Goal: Communication & Community: Participate in discussion

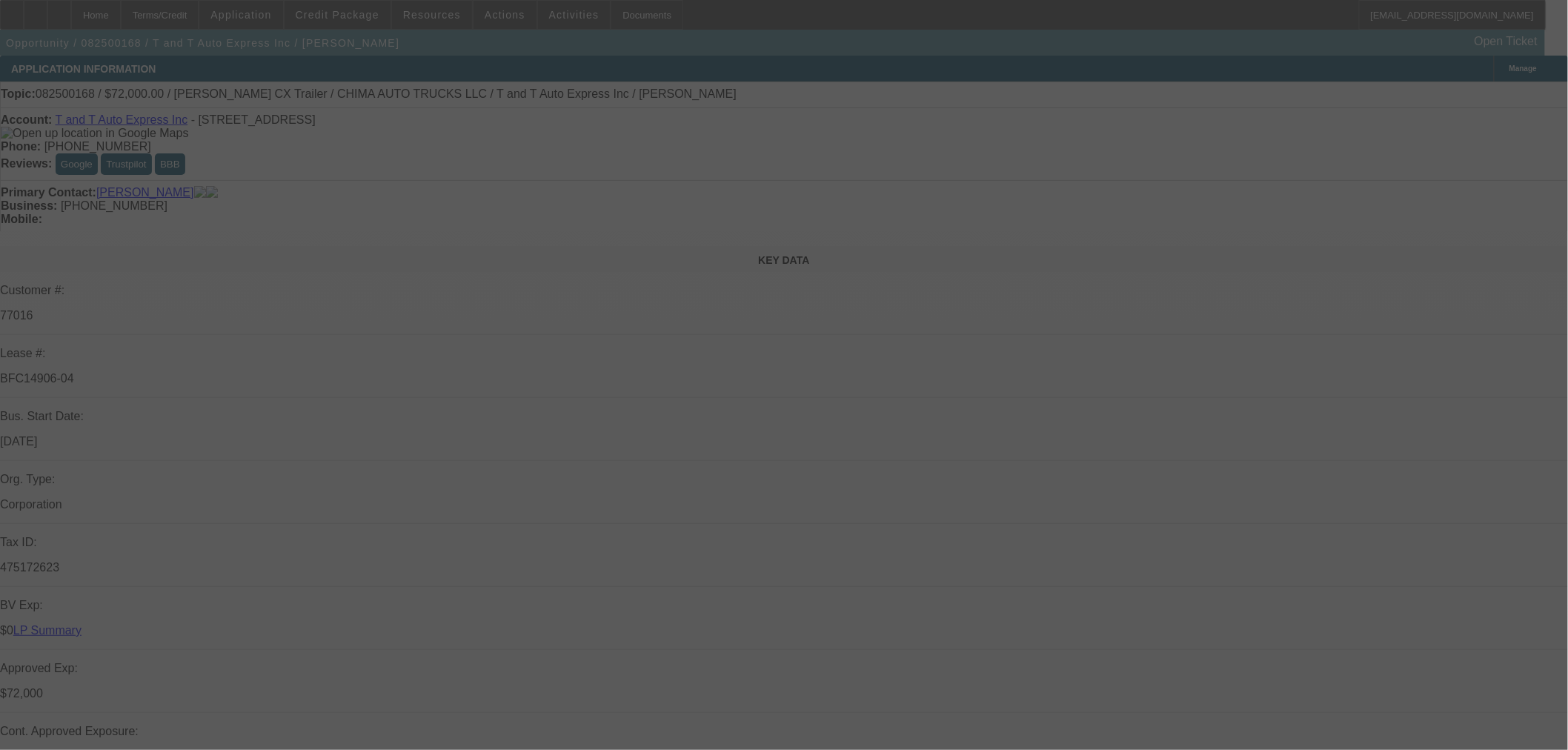
select select "0"
select select "2"
select select "0.1"
select select "4"
select select "0"
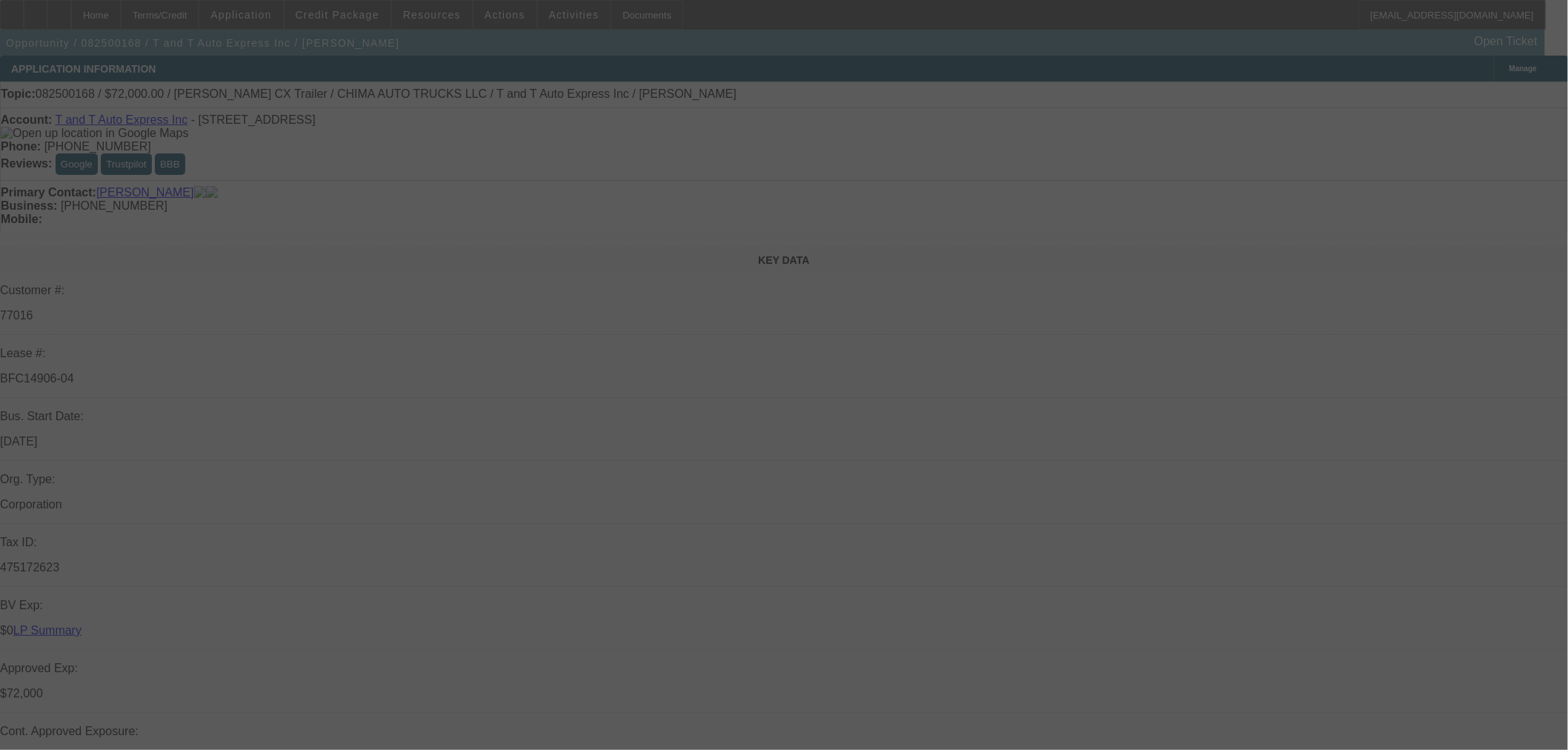
select select "2"
select select "0.1"
select select "4"
select select "0"
select select "2"
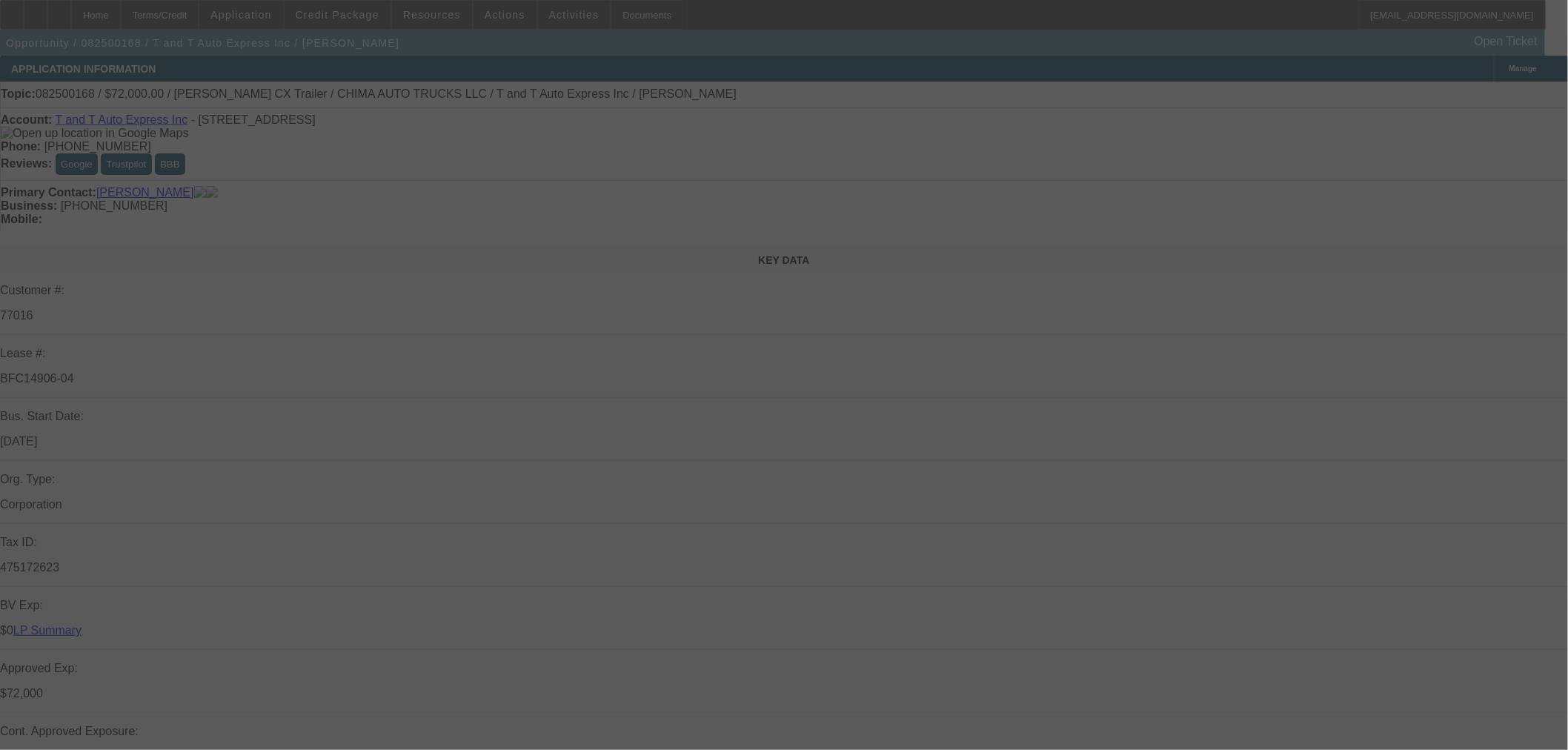
select select "0.1"
select select "4"
select select "0.15"
select select "2"
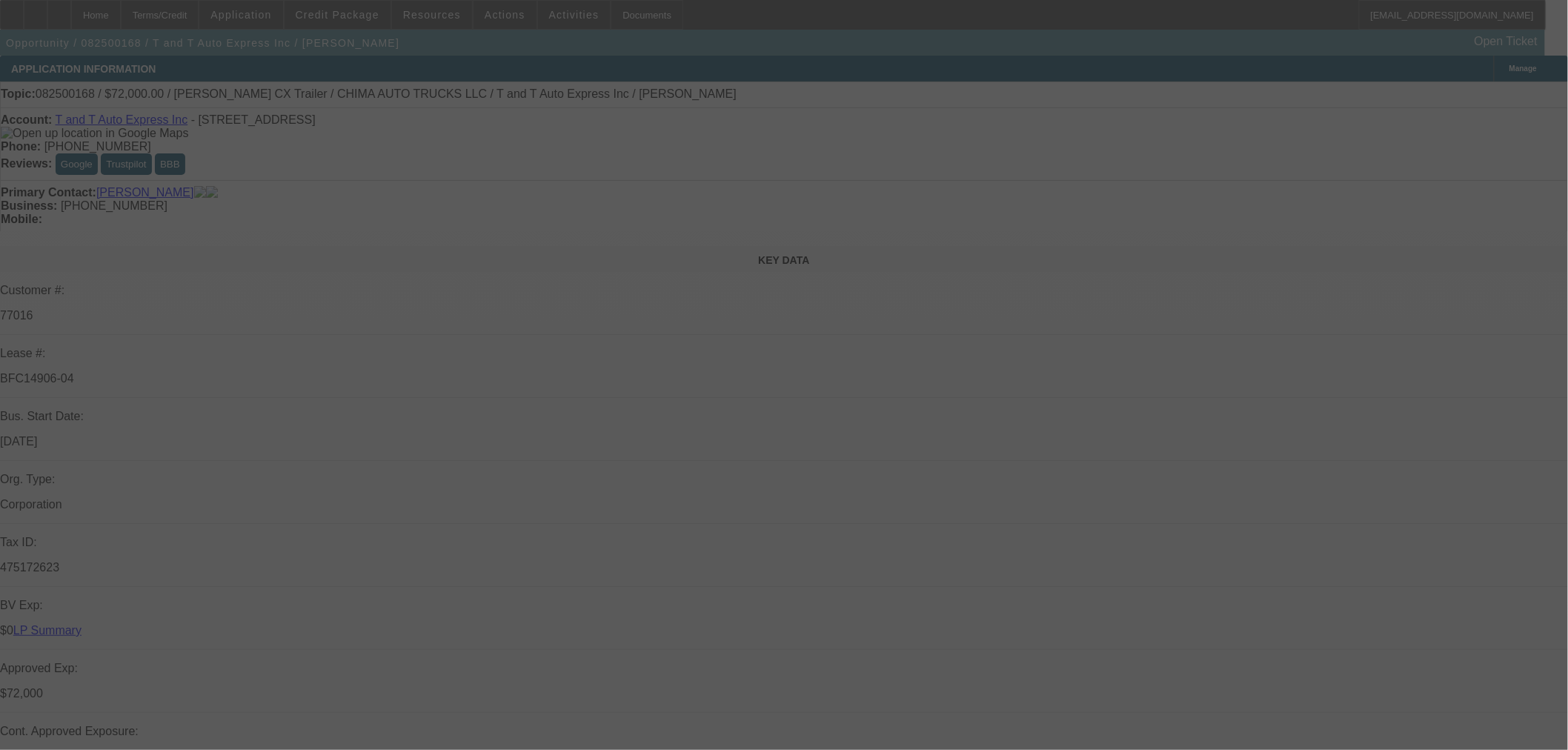
select select "0"
select select "6"
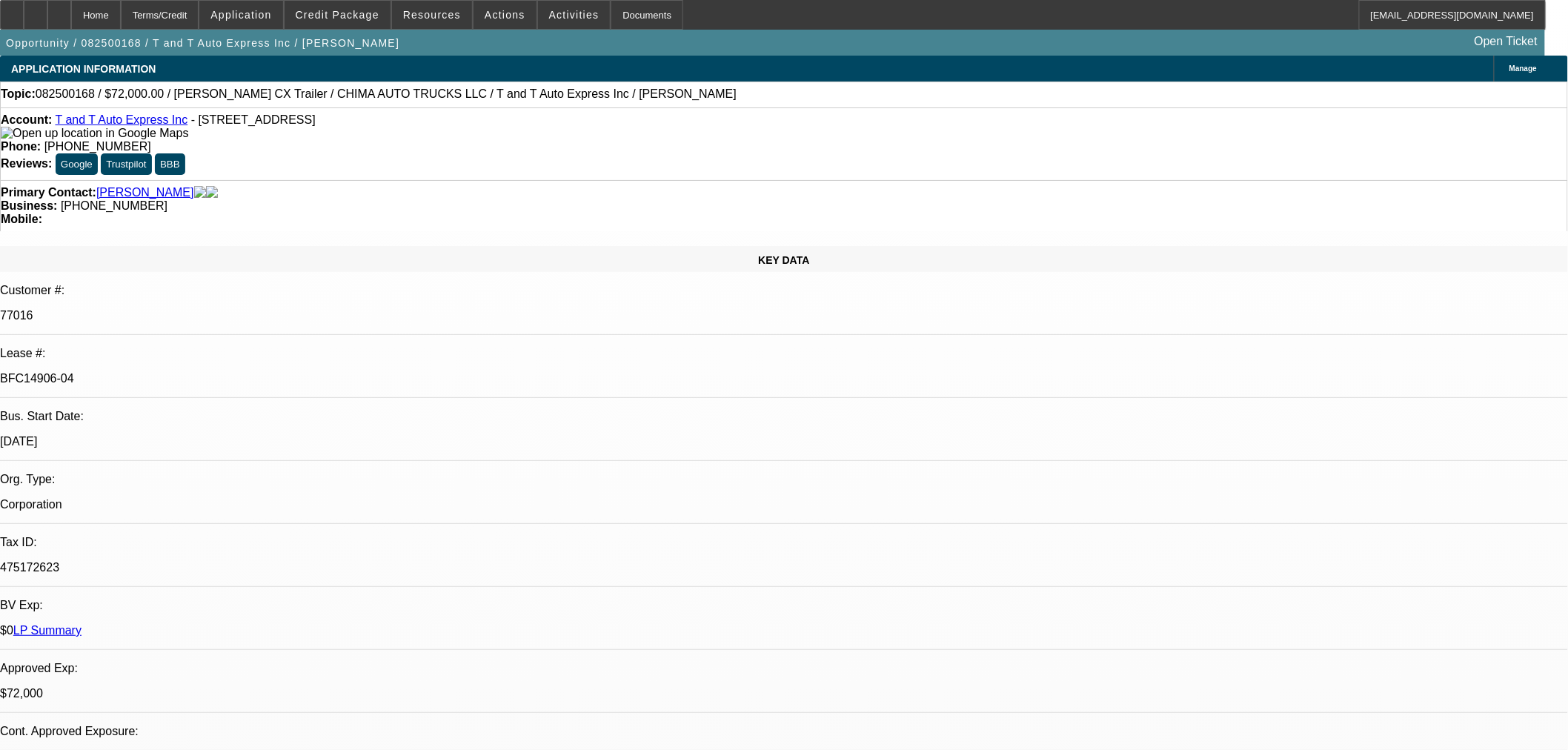
drag, startPoint x: 536, startPoint y: 251, endPoint x: 635, endPoint y: 254, distance: 99.0
drag, startPoint x: 631, startPoint y: 251, endPoint x: 519, endPoint y: 243, distance: 112.3
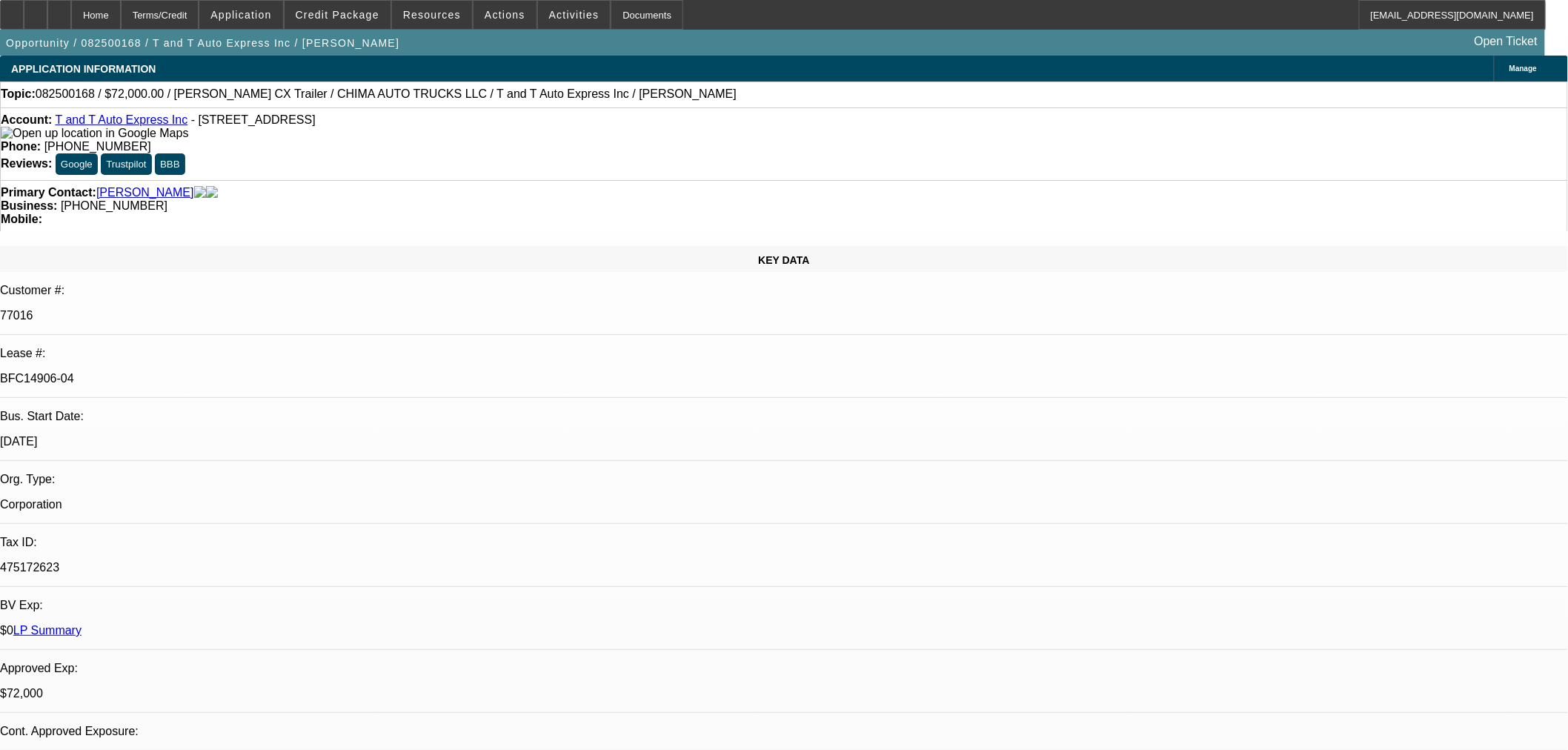
drag, startPoint x: 1091, startPoint y: 458, endPoint x: 1145, endPoint y: 455, distance: 54.1
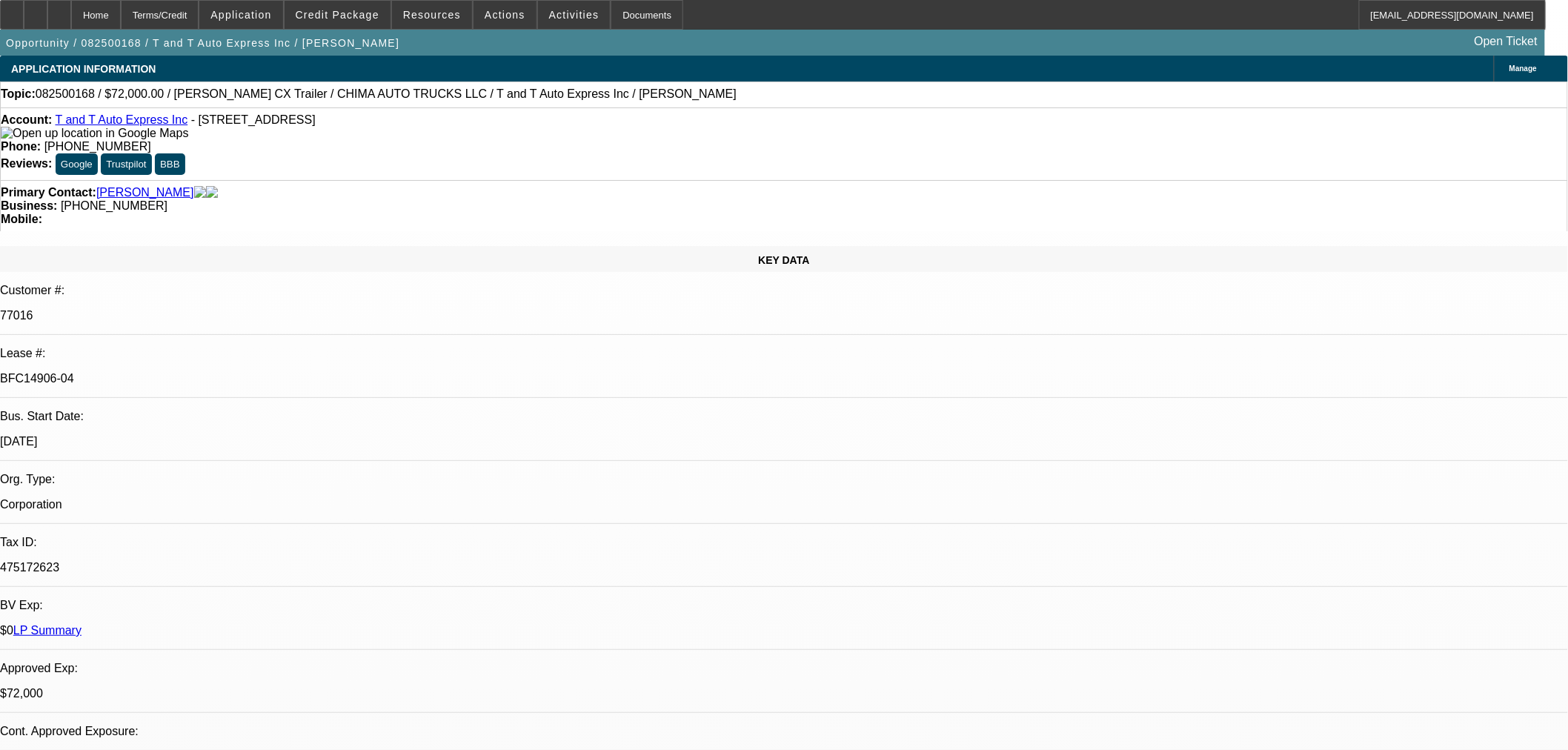
drag, startPoint x: 1075, startPoint y: 71, endPoint x: 1093, endPoint y: 79, distance: 19.7
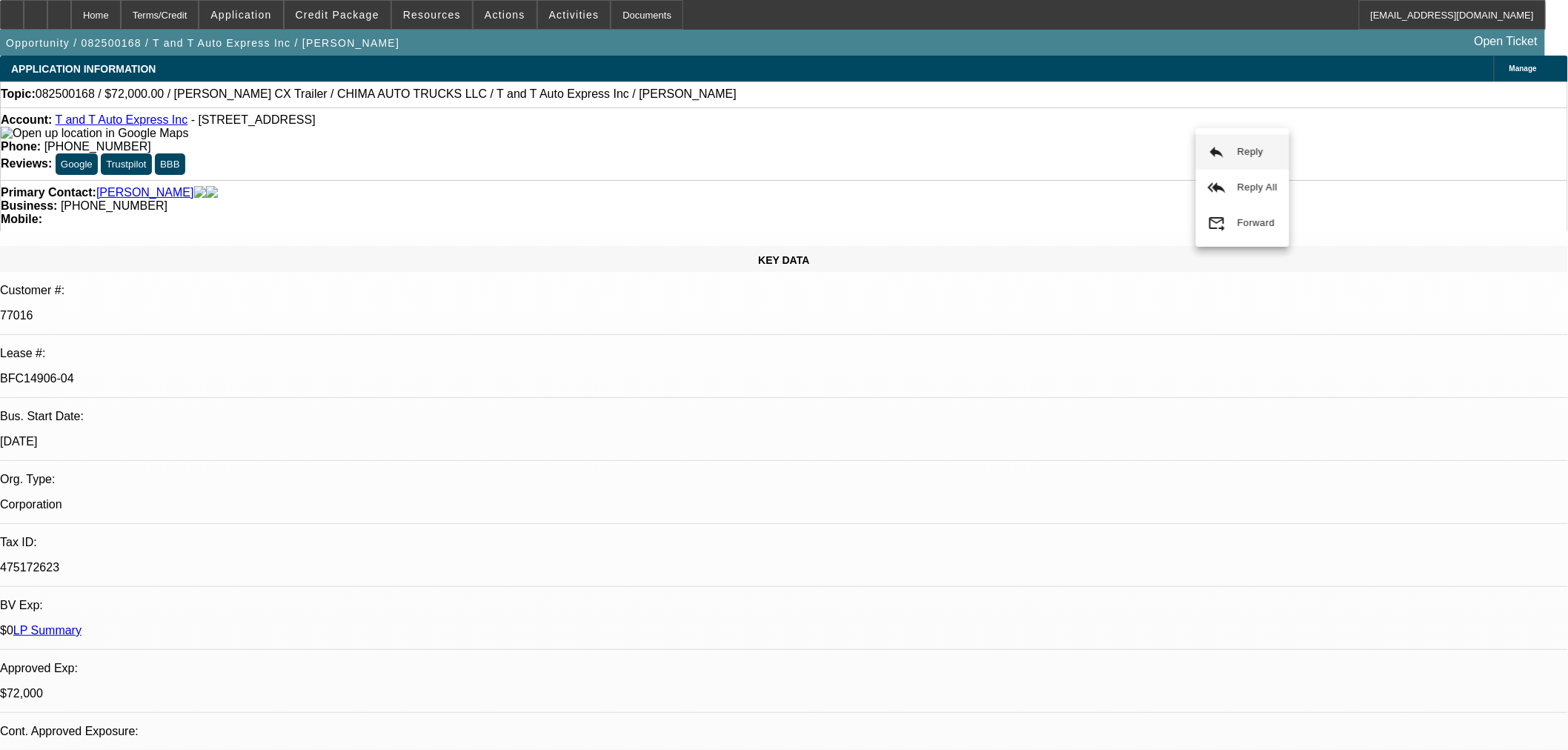
click at [17, 3] on div at bounding box center [12, 15] width 24 height 30
drag, startPoint x: 1066, startPoint y: 69, endPoint x: 1056, endPoint y: 69, distance: 10.0
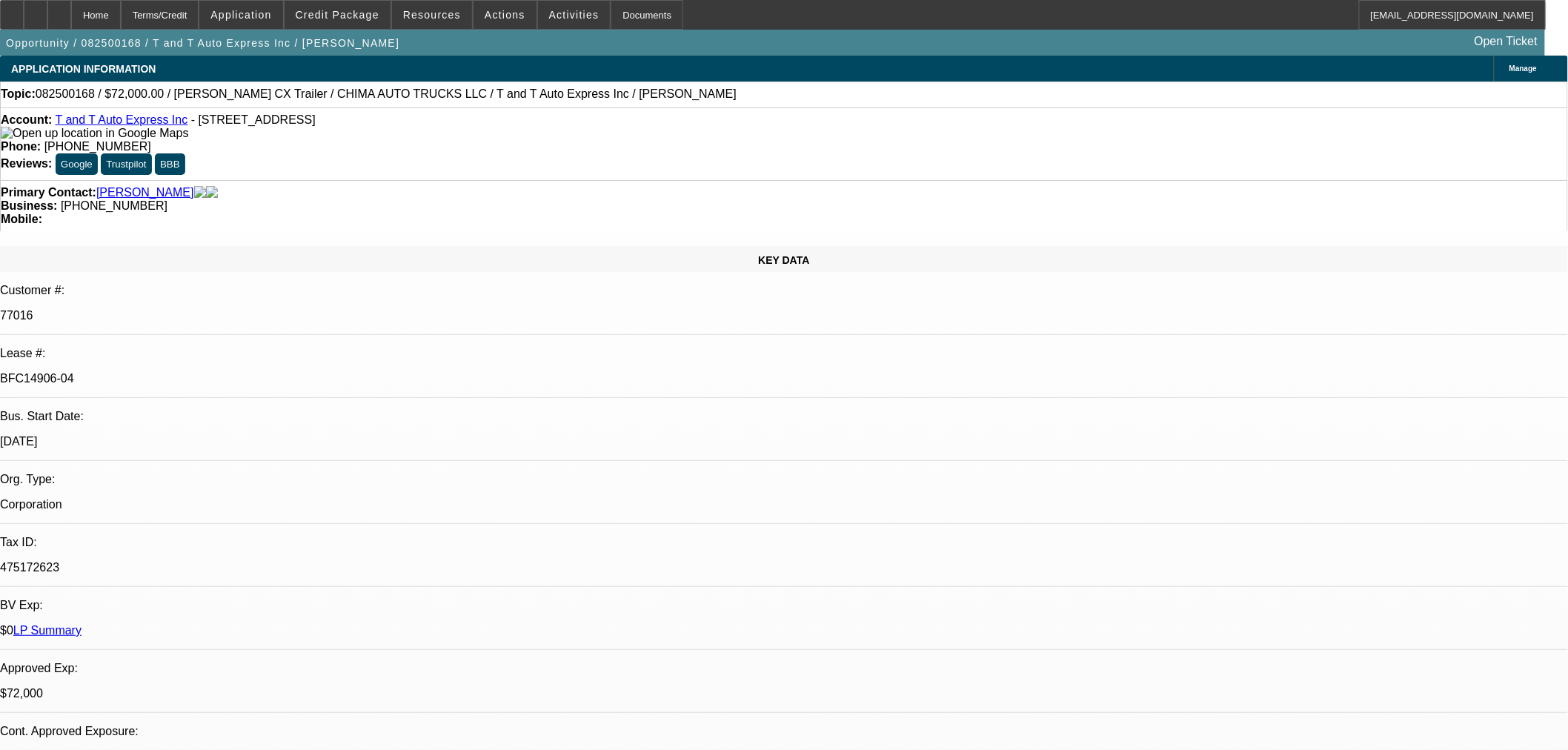
drag, startPoint x: 1147, startPoint y: 204, endPoint x: 1144, endPoint y: 189, distance: 15.3
